Goal: Transaction & Acquisition: Obtain resource

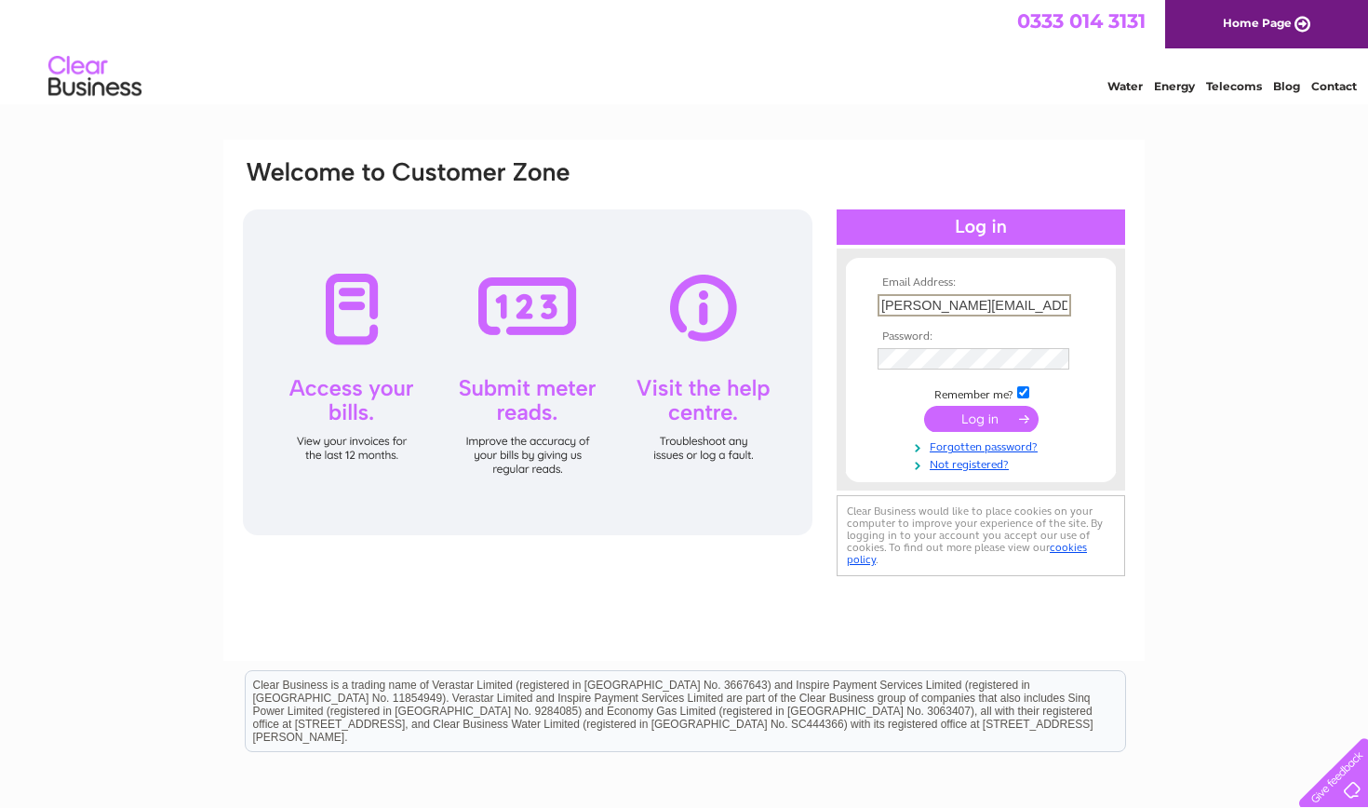
type input "raymond@brsuk.co.uk"
click at [673, 417] on input "submit" at bounding box center [981, 417] width 114 height 26
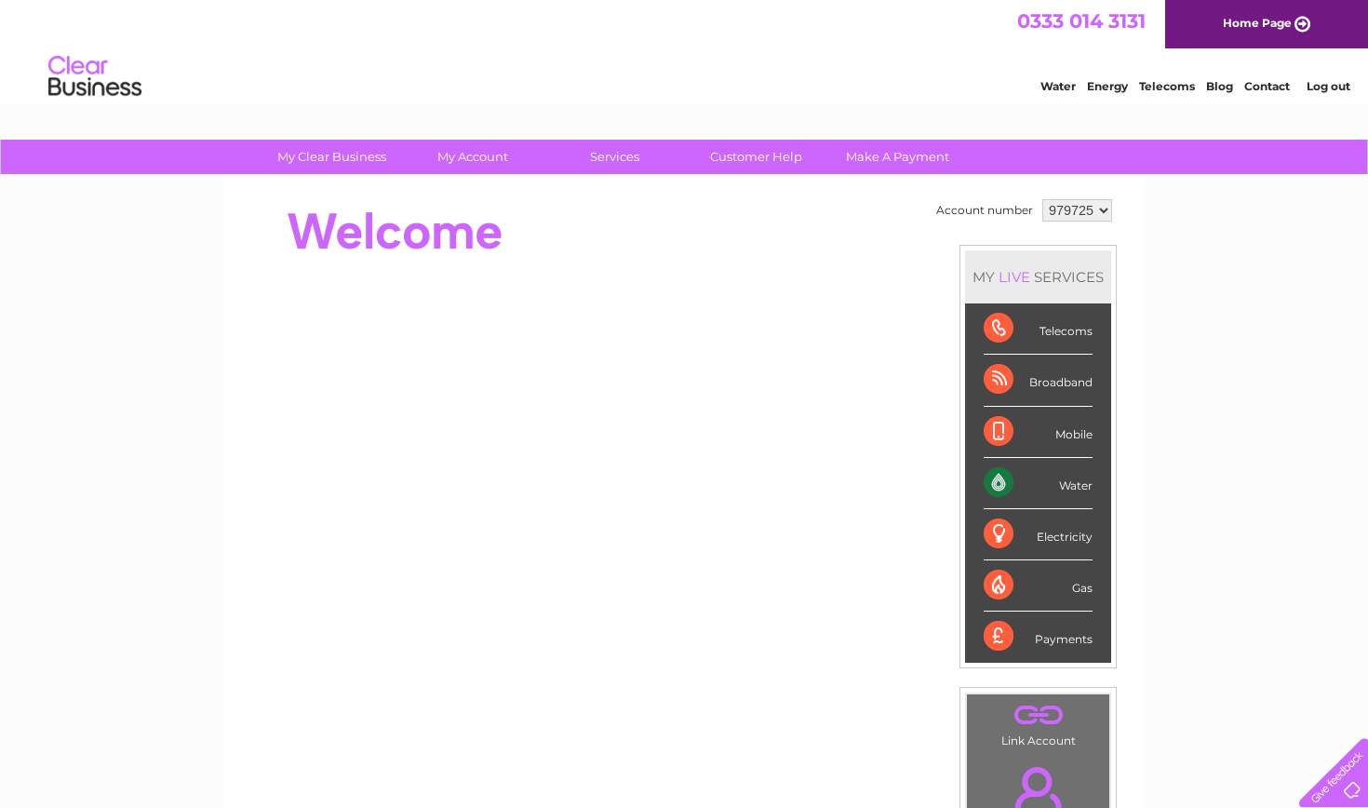
click at [1009, 472] on div "Water" at bounding box center [1038, 483] width 109 height 51
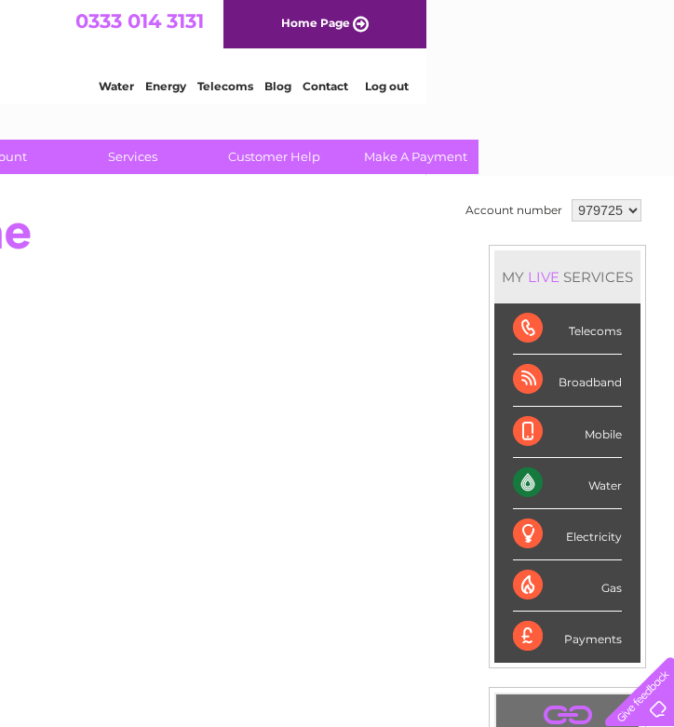
scroll to position [2, 0]
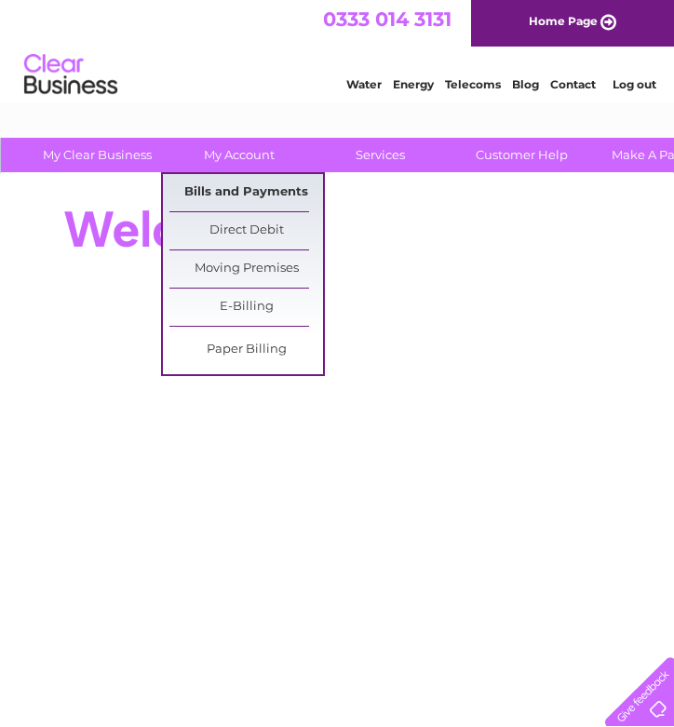
click at [235, 195] on link "Bills and Payments" at bounding box center [246, 192] width 154 height 37
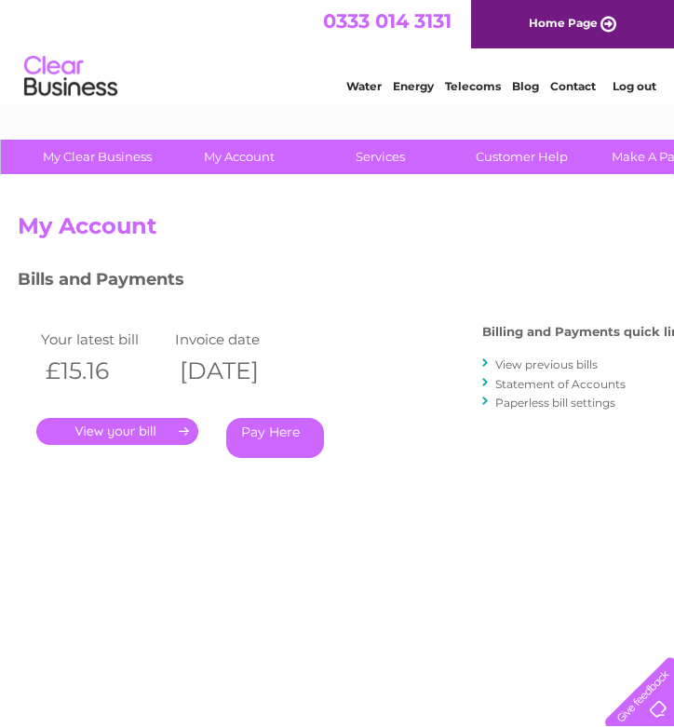
click at [151, 427] on link "." at bounding box center [117, 431] width 162 height 27
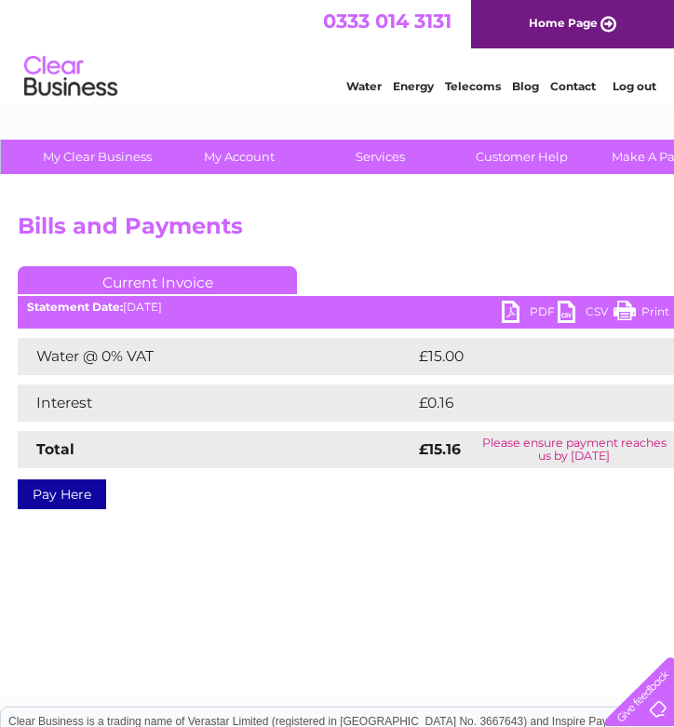
click at [517, 309] on link "PDF" at bounding box center [530, 314] width 56 height 27
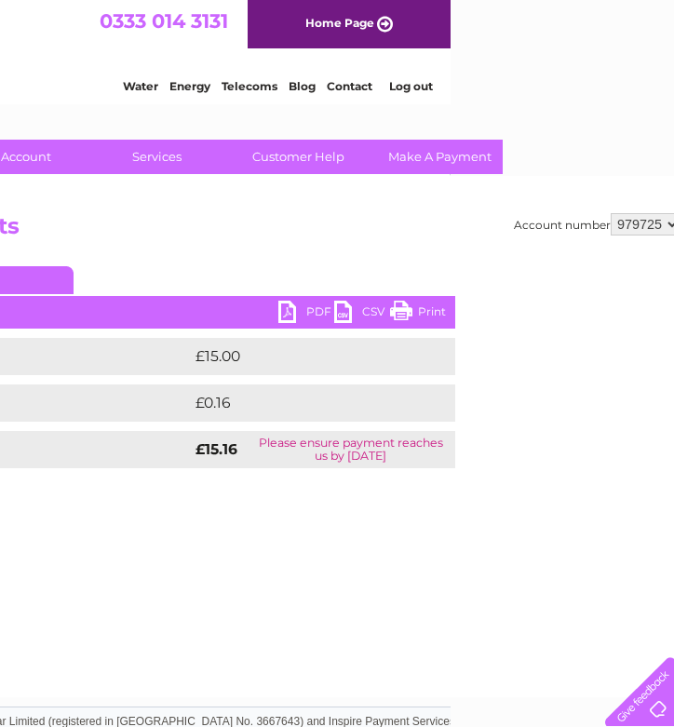
scroll to position [2, 241]
